Goal: Task Accomplishment & Management: Manage account settings

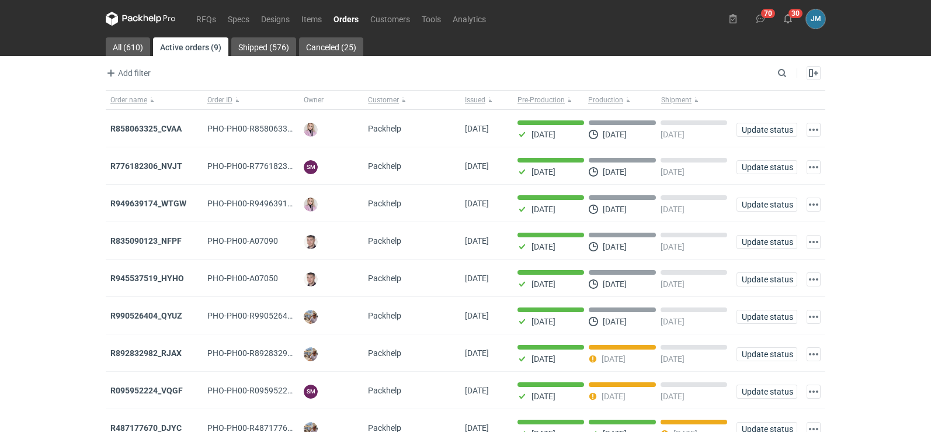
click at [145, 16] on icon at bounding box center [146, 18] width 5 height 7
click at [134, 19] on icon at bounding box center [130, 18] width 15 height 6
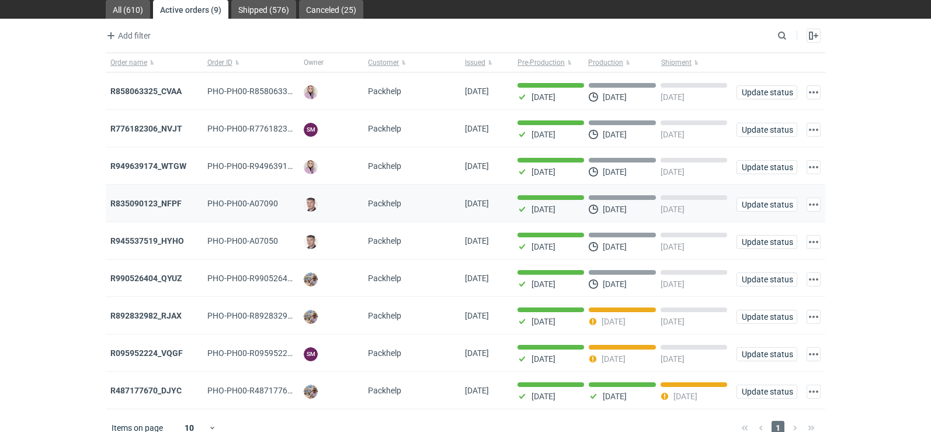
scroll to position [57, 0]
